Goal: Navigation & Orientation: Find specific page/section

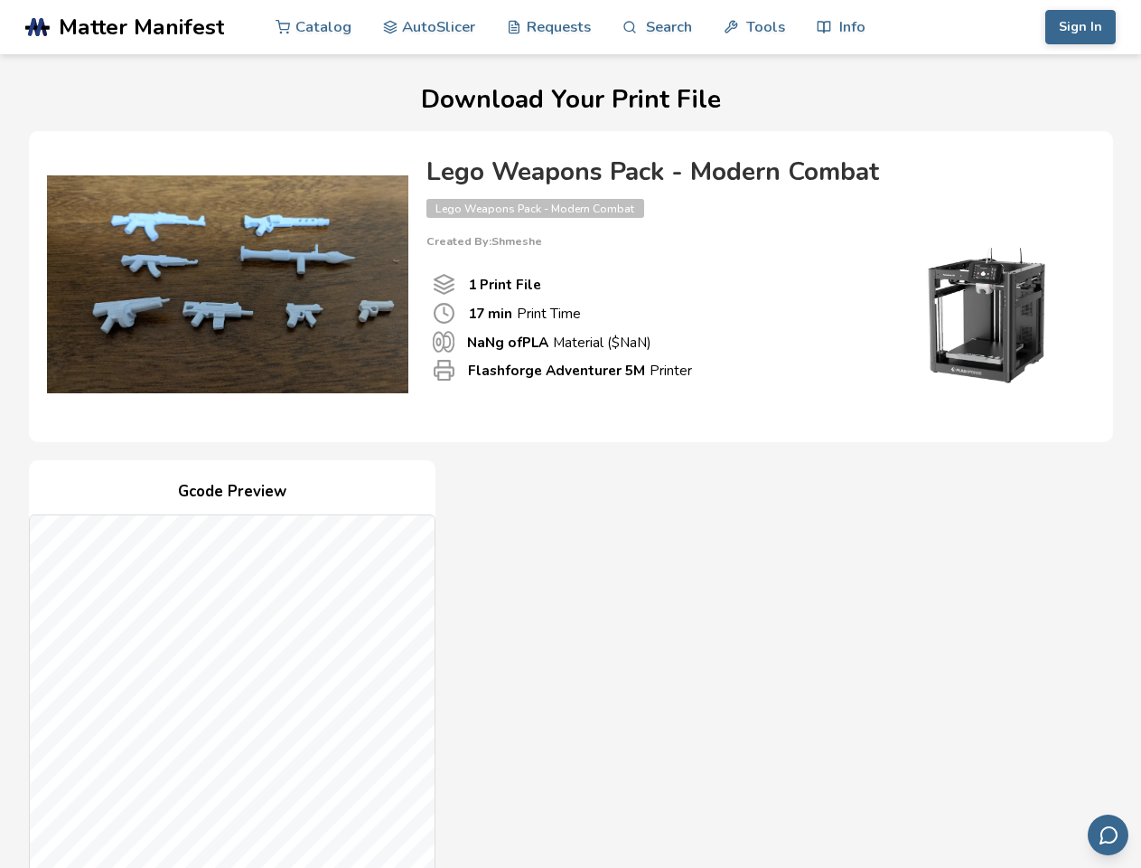
click at [657, 27] on link "Search" at bounding box center [657, 27] width 69 height 54
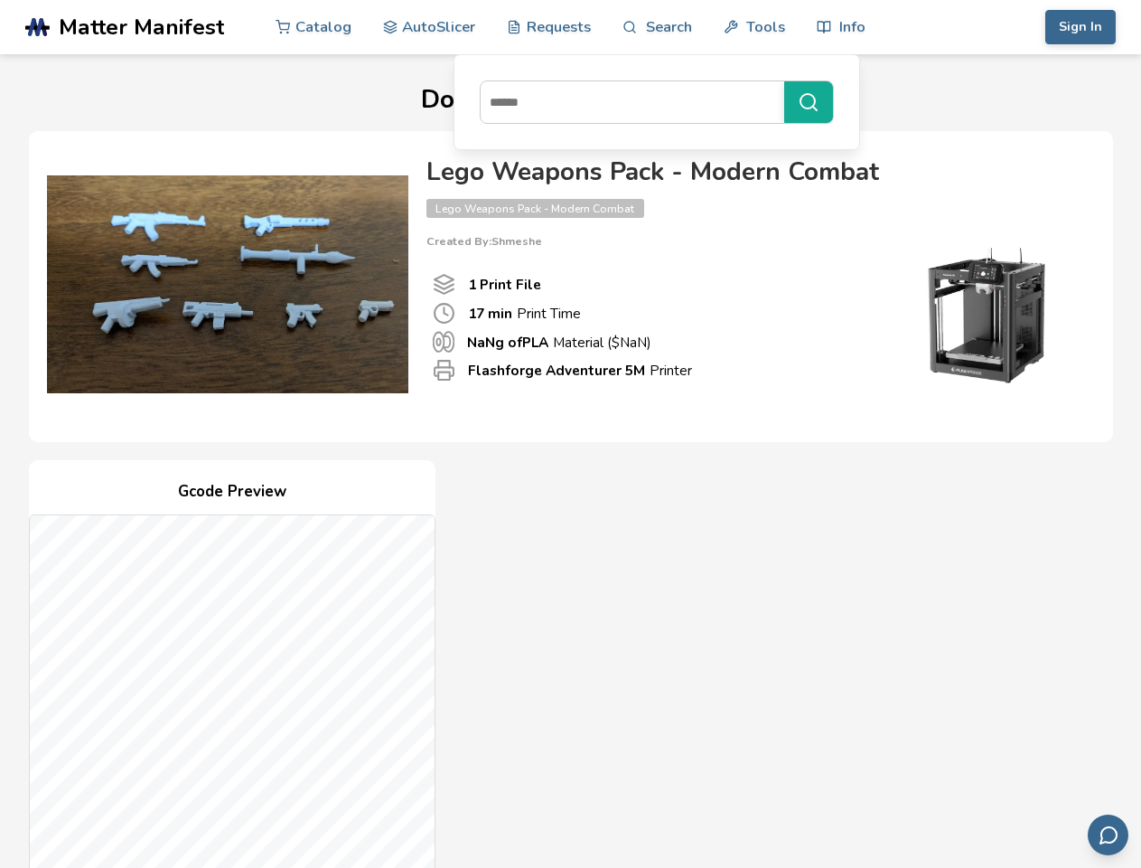
click at [754, 27] on link "Tools" at bounding box center [754, 27] width 61 height 54
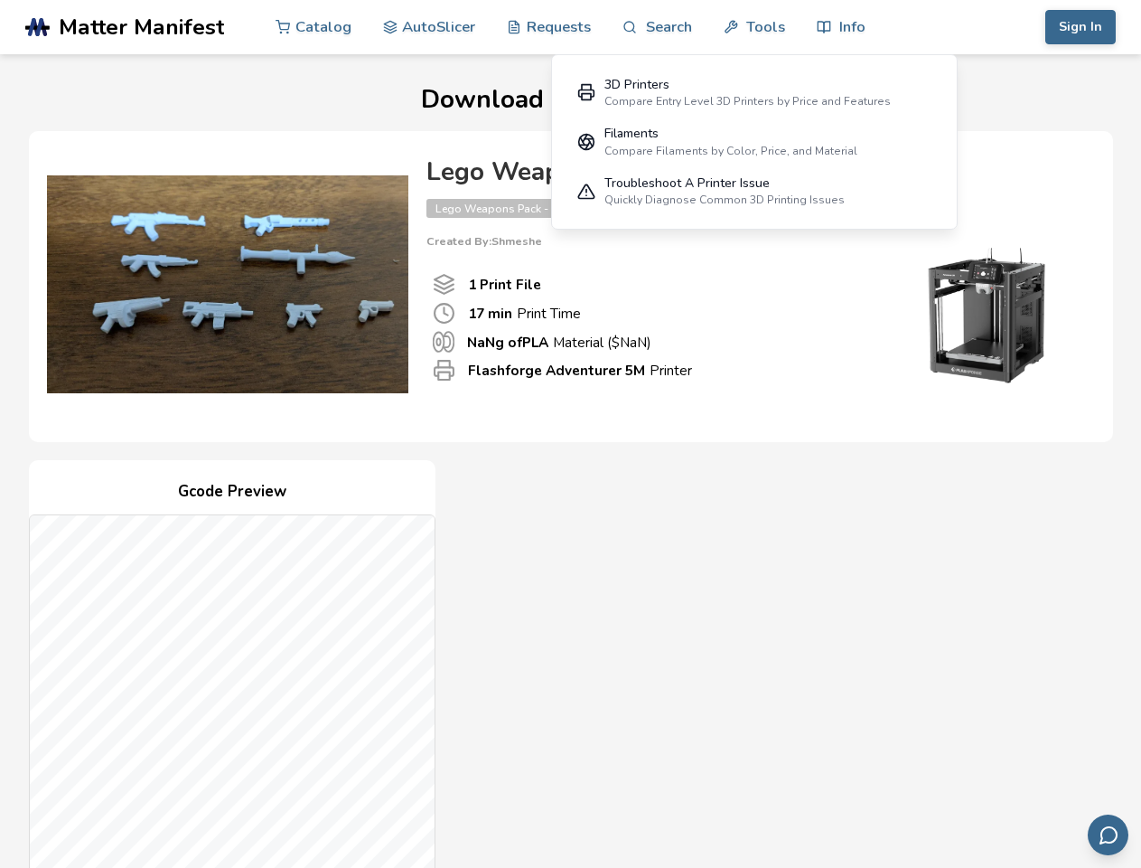
click at [840, 27] on link "Info" at bounding box center [841, 27] width 49 height 54
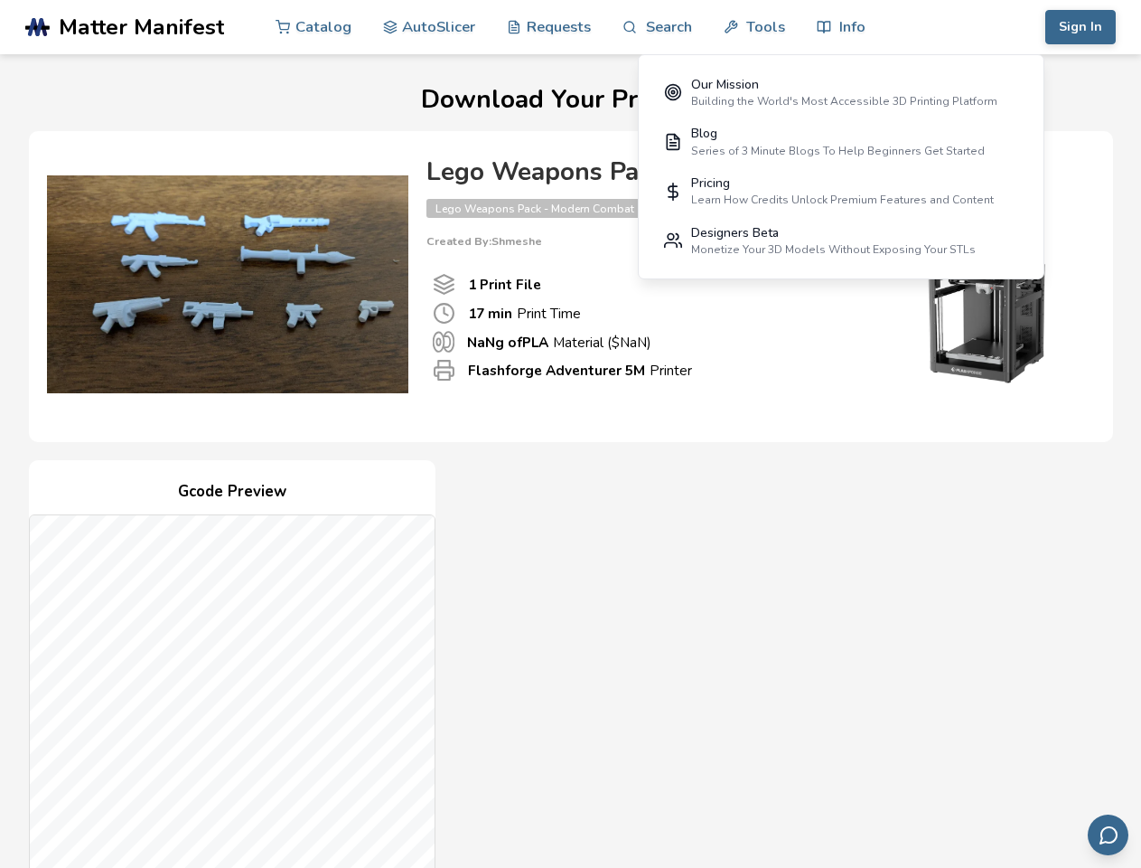
click at [1081, 27] on button "Sign In" at bounding box center [1081, 27] width 70 height 34
